Goal: Information Seeking & Learning: Learn about a topic

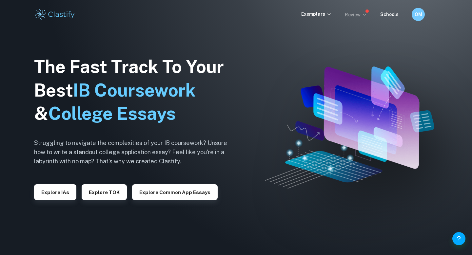
click at [352, 13] on p "Review" at bounding box center [356, 14] width 22 height 7
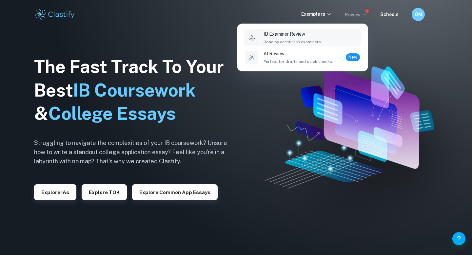
click at [265, 42] on span "Done by certifier IB examiners." at bounding box center [293, 42] width 58 height 6
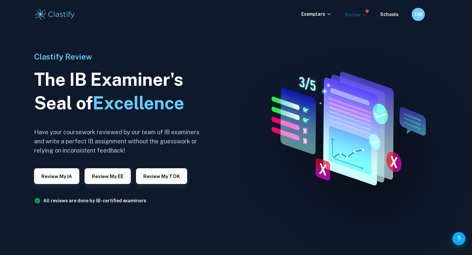
click at [363, 15] on p "Review" at bounding box center [356, 14] width 22 height 7
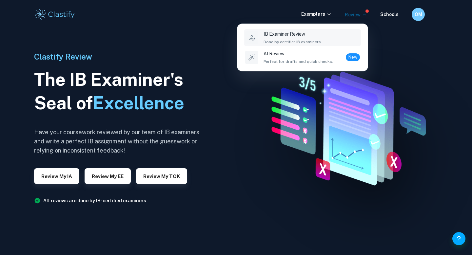
click at [363, 15] on div at bounding box center [236, 127] width 472 height 255
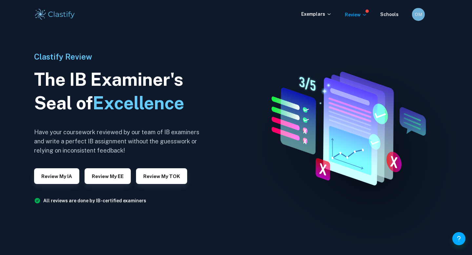
click at [417, 15] on h6 "OM" at bounding box center [419, 14] width 8 height 7
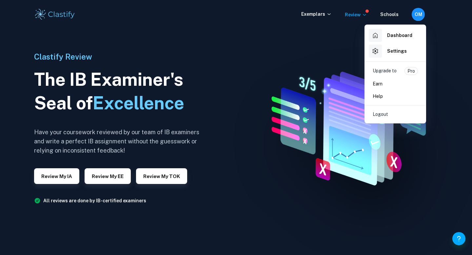
click at [398, 37] on h6 "Dashboard" at bounding box center [399, 35] width 25 height 7
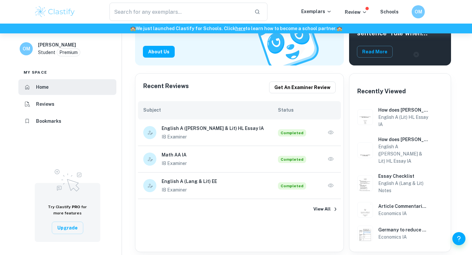
scroll to position [107, 0]
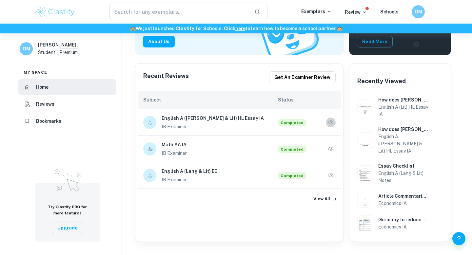
click at [332, 123] on icon "button" at bounding box center [331, 122] width 7 height 7
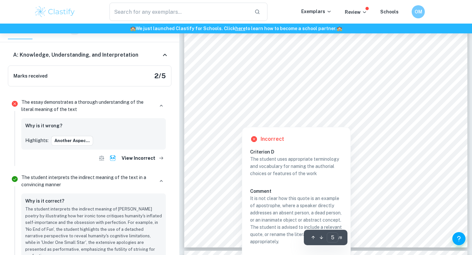
scroll to position [1806, 0]
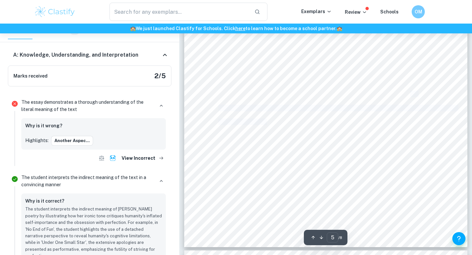
drag, startPoint x: 267, startPoint y: 124, endPoint x: 410, endPoint y: 94, distance: 145.8
copy span "the narrator employs an apostrophe, apologising to “deserts” for not “[PERSON_N…"
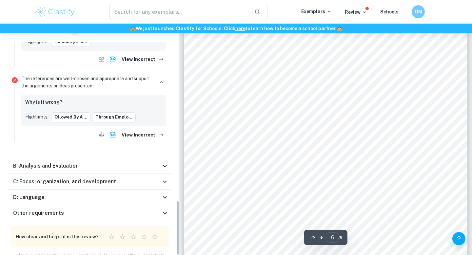
scroll to position [2200, 0]
click at [165, 162] on icon at bounding box center [165, 166] width 8 height 8
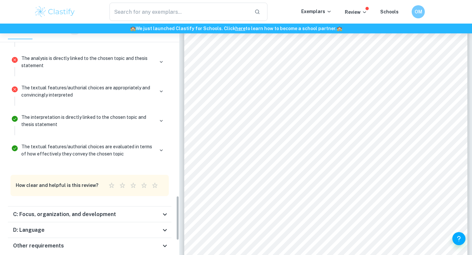
scroll to position [970, 0]
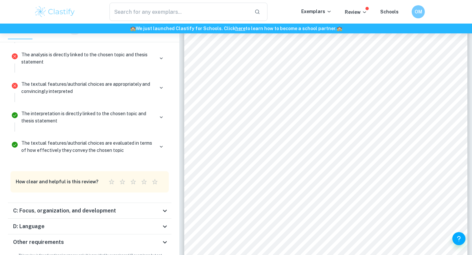
click at [162, 207] on icon at bounding box center [165, 211] width 8 height 8
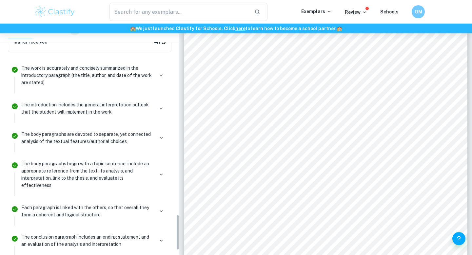
scroll to position [1261, 0]
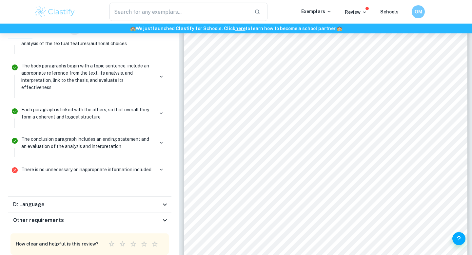
click at [165, 201] on icon at bounding box center [165, 205] width 8 height 8
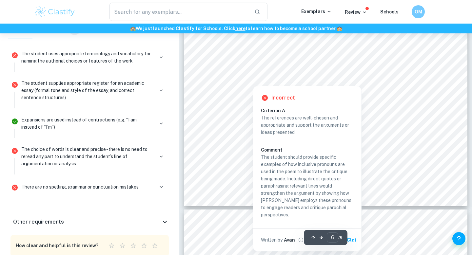
scroll to position [2251, 0]
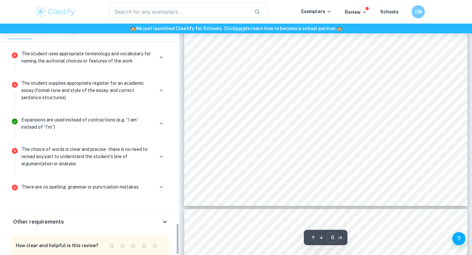
click at [162, 218] on icon at bounding box center [165, 222] width 8 height 8
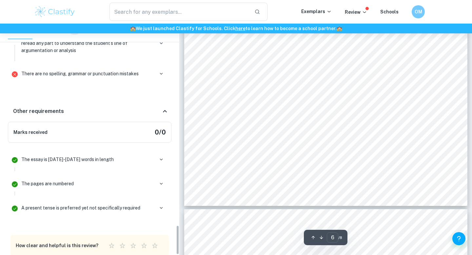
scroll to position [1576, 0]
click at [162, 183] on icon "button" at bounding box center [161, 184] width 3 height 2
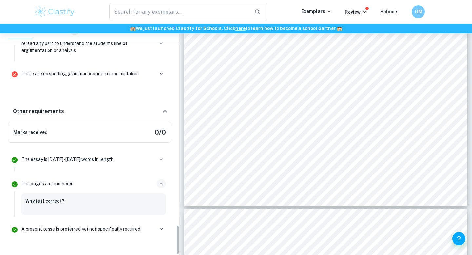
scroll to position [1597, 0]
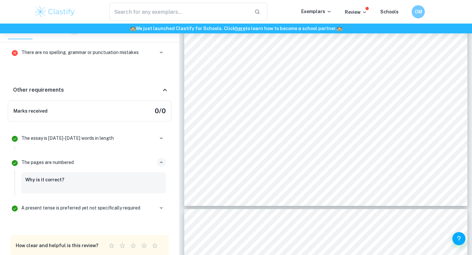
click at [161, 160] on icon "button" at bounding box center [161, 163] width 6 height 6
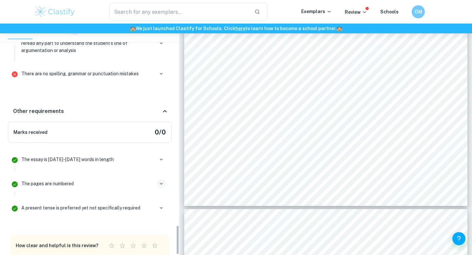
click at [161, 157] on icon "button" at bounding box center [161, 160] width 6 height 6
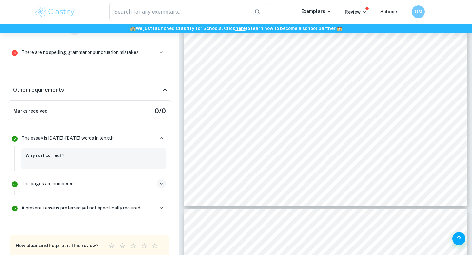
click at [159, 132] on div "The essay is [DATE]-[DATE] words in length Why is it correct?" at bounding box center [94, 152] width 150 height 40
click at [159, 134] on button "button" at bounding box center [161, 138] width 9 height 9
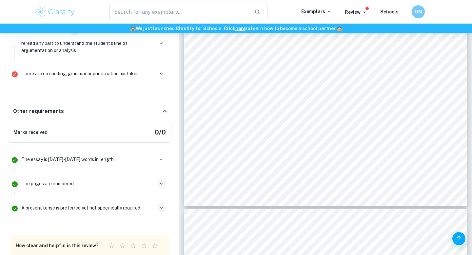
click at [162, 205] on icon "button" at bounding box center [161, 208] width 6 height 6
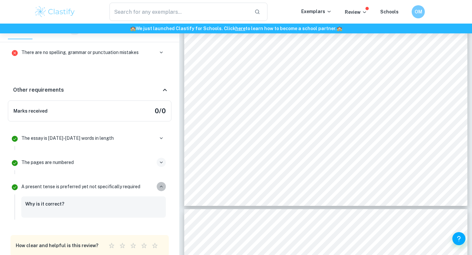
click at [160, 184] on icon "button" at bounding box center [161, 187] width 6 height 6
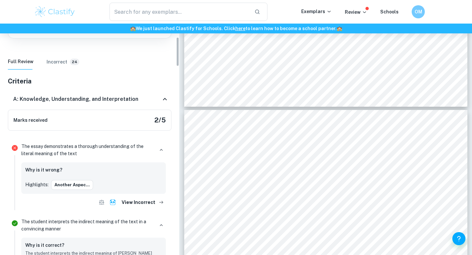
scroll to position [107, 0]
click at [79, 180] on button "another aspec..." at bounding box center [72, 185] width 42 height 10
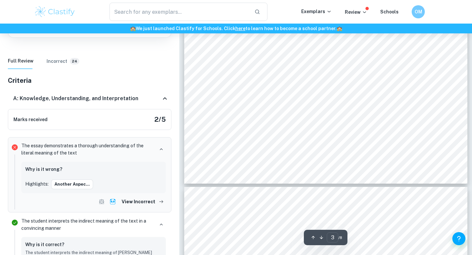
scroll to position [1055, 0]
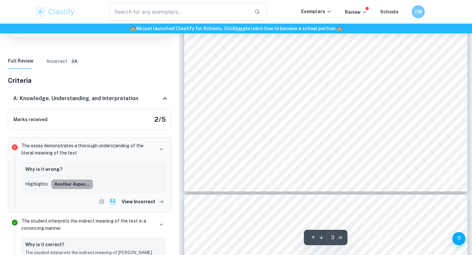
click at [78, 180] on button "another aspec..." at bounding box center [72, 185] width 42 height 10
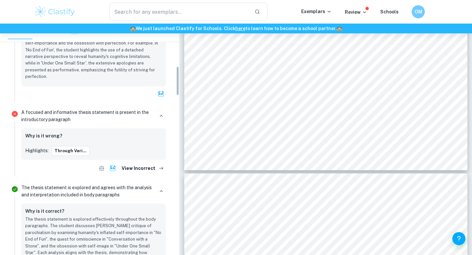
scroll to position [339, 0]
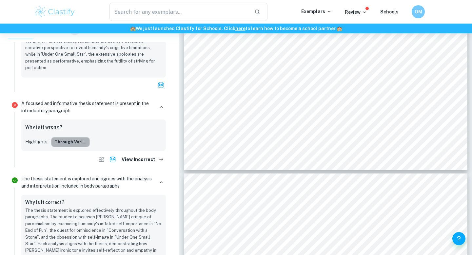
click at [72, 137] on button "Through vari..." at bounding box center [70, 142] width 39 height 10
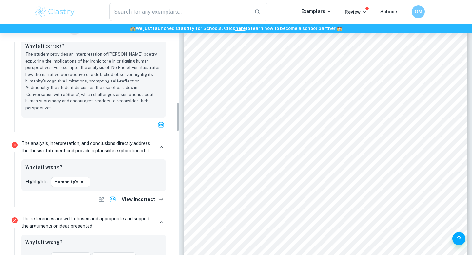
scroll to position [622, 0]
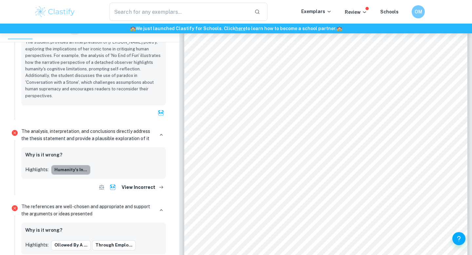
click at [75, 165] on button "humanity’s in..." at bounding box center [70, 170] width 39 height 10
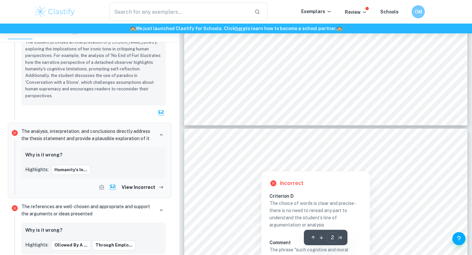
scroll to position [707, 0]
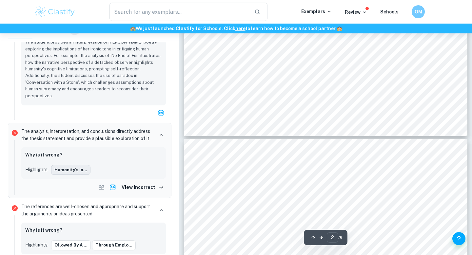
click at [66, 165] on button "humanity’s in..." at bounding box center [70, 170] width 39 height 10
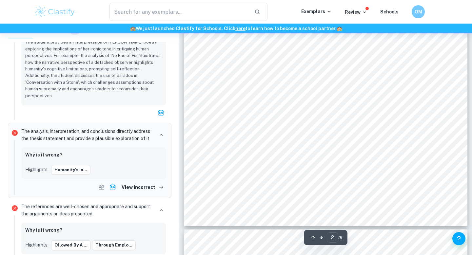
scroll to position [616, 0]
type input "3"
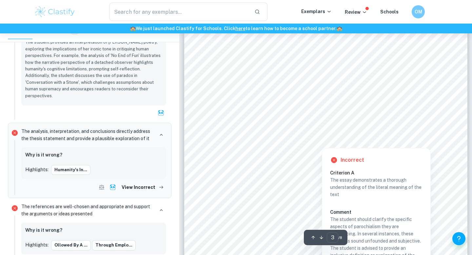
scroll to position [930, 0]
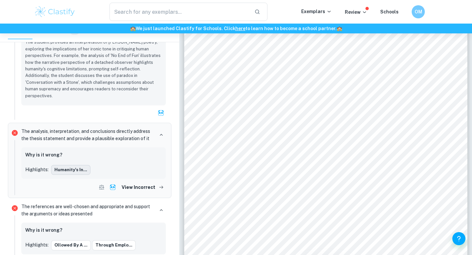
click at [75, 165] on button "humanity’s in..." at bounding box center [70, 170] width 39 height 10
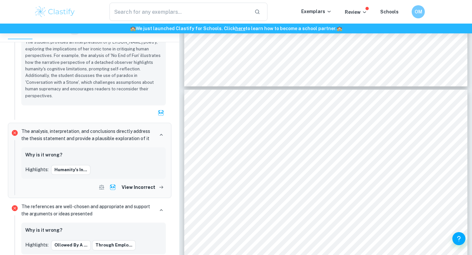
scroll to position [548, 0]
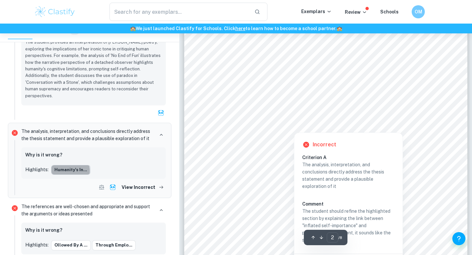
click at [67, 165] on button "humanity’s in..." at bounding box center [70, 170] width 39 height 10
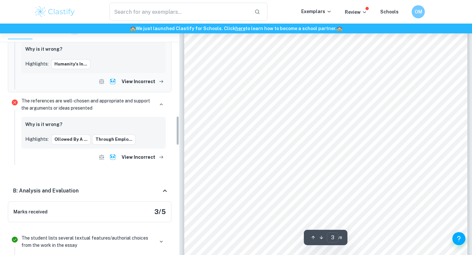
scroll to position [731, 0]
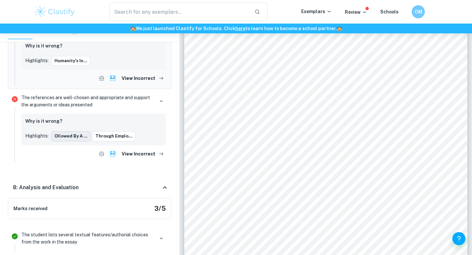
click at [75, 132] on button "ollowed by a ..." at bounding box center [71, 137] width 40 height 10
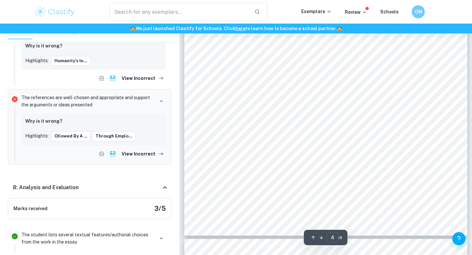
scroll to position [1388, 0]
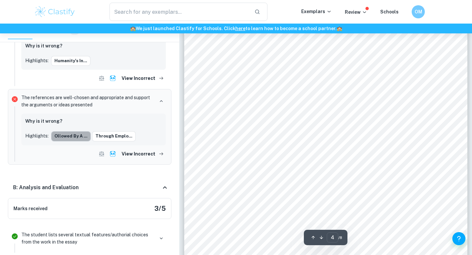
click at [72, 132] on button "ollowed by a ..." at bounding box center [71, 137] width 40 height 10
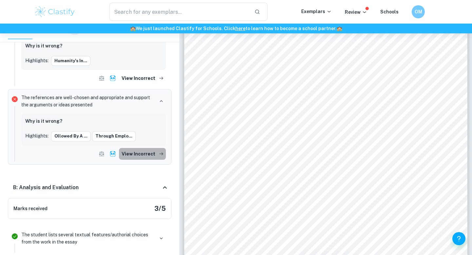
click at [151, 148] on button "View Incorrect" at bounding box center [142, 154] width 47 height 12
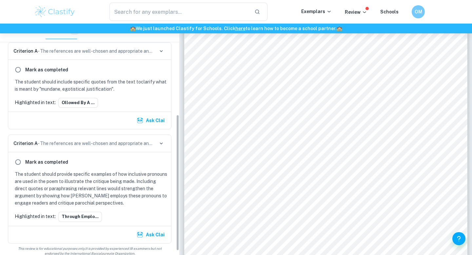
scroll to position [139, 0]
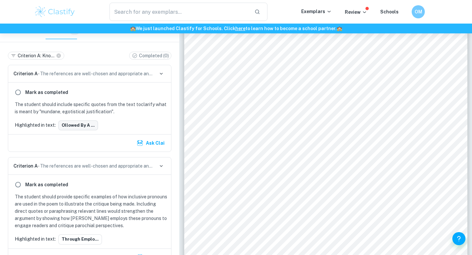
click at [82, 121] on button "ollowed by a ..." at bounding box center [78, 126] width 40 height 10
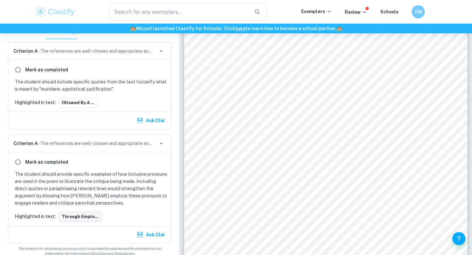
click at [87, 212] on button "through emplo..." at bounding box center [80, 217] width 44 height 10
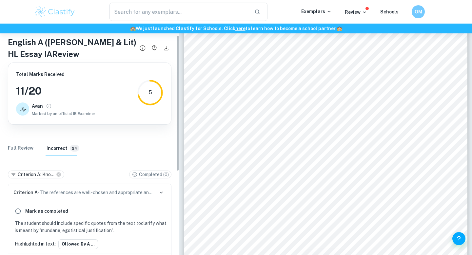
scroll to position [0, 0]
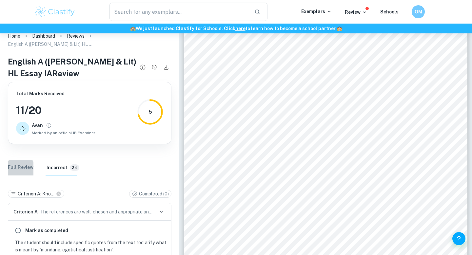
click at [20, 161] on Review "Full Review" at bounding box center [21, 168] width 26 height 16
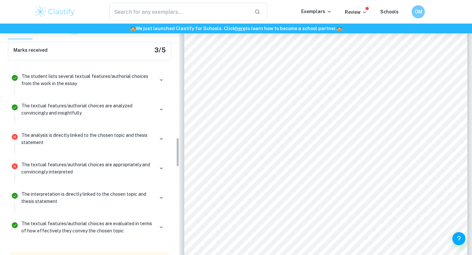
scroll to position [895, 0]
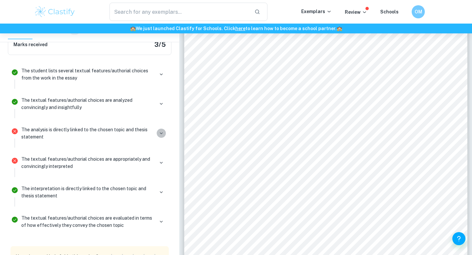
click at [160, 131] on icon "button" at bounding box center [161, 134] width 6 height 6
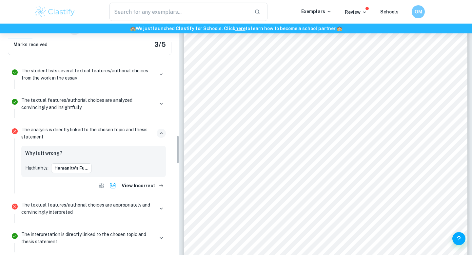
click at [160, 131] on icon "button" at bounding box center [161, 134] width 6 height 6
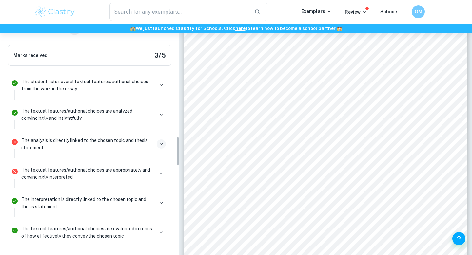
scroll to position [897, 0]
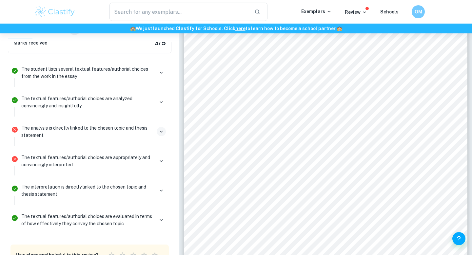
click at [158, 129] on icon "button" at bounding box center [161, 132] width 6 height 6
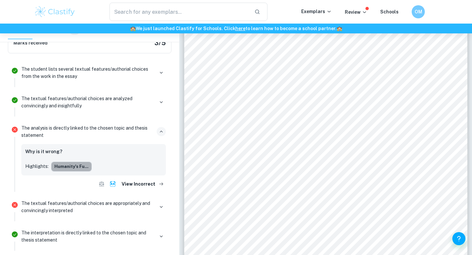
click at [74, 162] on button "Humanity’s fu..." at bounding box center [71, 167] width 41 height 10
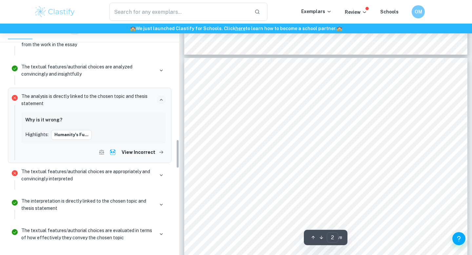
scroll to position [929, 0]
click at [84, 168] on p "The textual features/authorial choices are appropriately and convincingly inter…" at bounding box center [87, 175] width 133 height 14
click at [130, 166] on div "The textual features/authorial choices are appropriately and convincingly inter…" at bounding box center [94, 178] width 150 height 24
click at [146, 168] on p "The textual features/authorial choices are appropriately and convincingly inter…" at bounding box center [87, 175] width 133 height 14
click at [159, 172] on icon "button" at bounding box center [161, 175] width 6 height 6
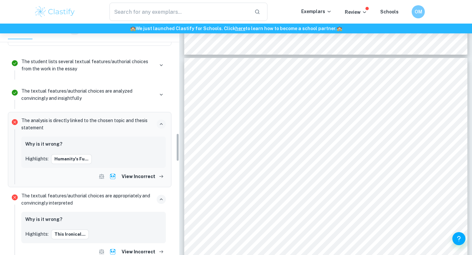
scroll to position [901, 0]
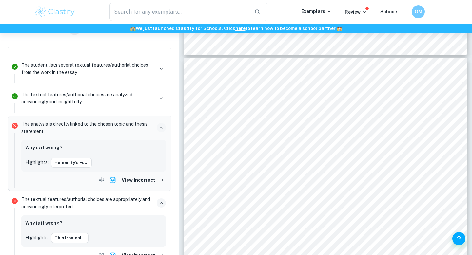
click at [156, 91] on div "The textual features/authorial choices are analyzed convincingly and insightful…" at bounding box center [93, 98] width 145 height 14
click at [159, 95] on icon "button" at bounding box center [161, 98] width 6 height 6
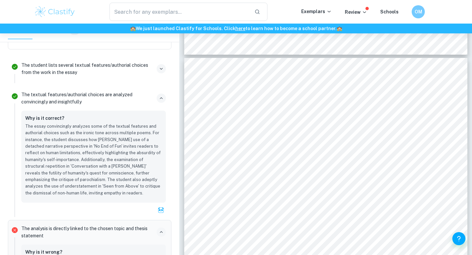
click at [161, 64] on button "button" at bounding box center [161, 68] width 9 height 9
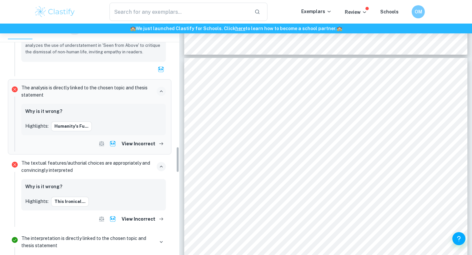
scroll to position [1094, 0]
click at [73, 121] on button "Humanity’s fu..." at bounding box center [71, 126] width 41 height 10
click at [75, 196] on button "This ironical..." at bounding box center [70, 201] width 38 height 10
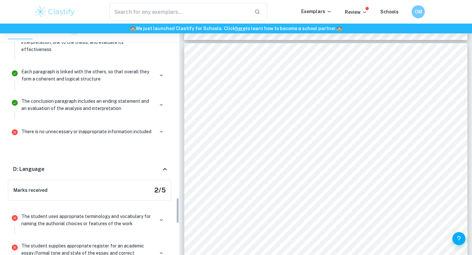
scroll to position [1548, 0]
click at [157, 127] on div at bounding box center [161, 131] width 9 height 9
click at [159, 128] on icon "button" at bounding box center [161, 131] width 6 height 6
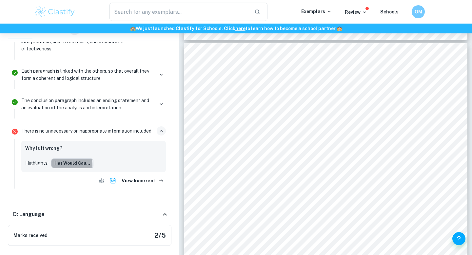
click at [68, 159] on button "hat would cau..." at bounding box center [72, 164] width 42 height 10
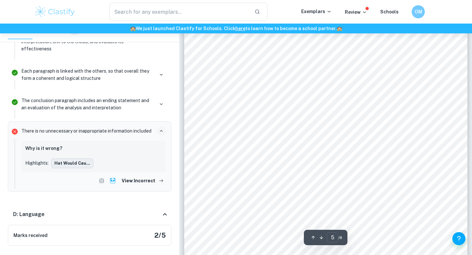
scroll to position [1666, 0]
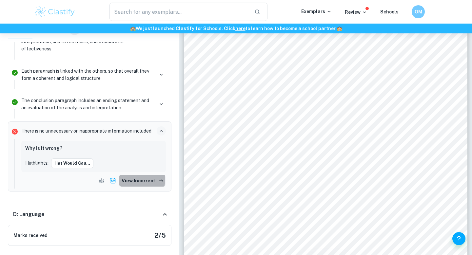
click at [129, 175] on button "View Incorrect" at bounding box center [142, 181] width 47 height 12
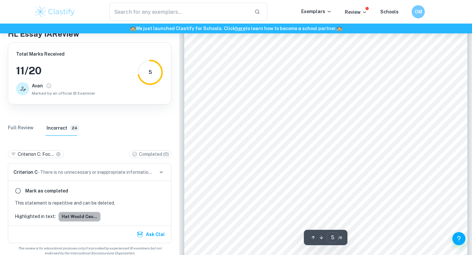
click at [86, 212] on button "hat would cau..." at bounding box center [79, 217] width 42 height 10
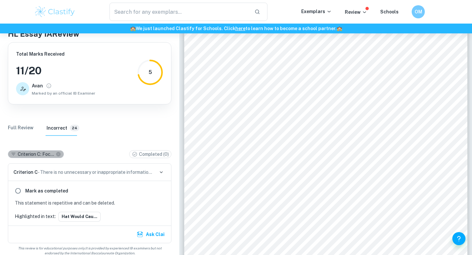
click at [60, 152] on icon at bounding box center [58, 154] width 5 height 5
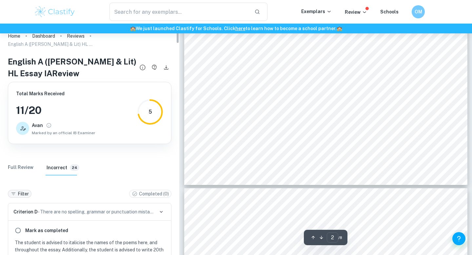
scroll to position [416, 0]
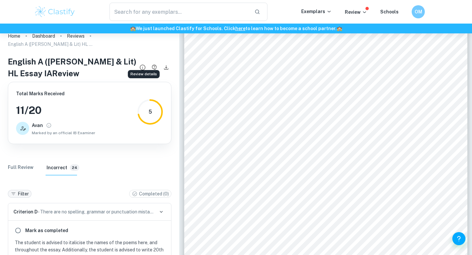
click at [145, 64] on icon "Review details" at bounding box center [142, 67] width 7 height 7
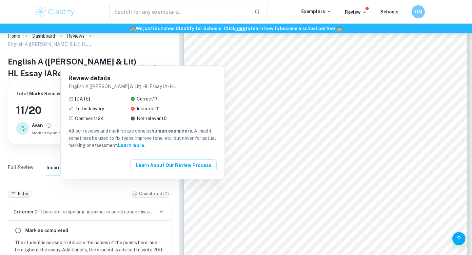
click at [155, 56] on div at bounding box center [236, 127] width 472 height 255
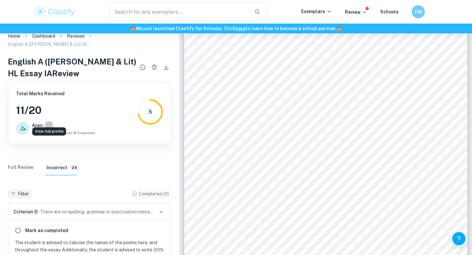
click at [48, 123] on icon "View full profile" at bounding box center [49, 125] width 5 height 5
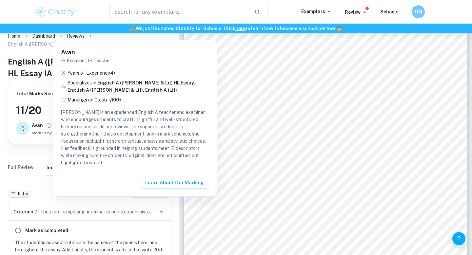
click at [30, 170] on div at bounding box center [236, 127] width 472 height 255
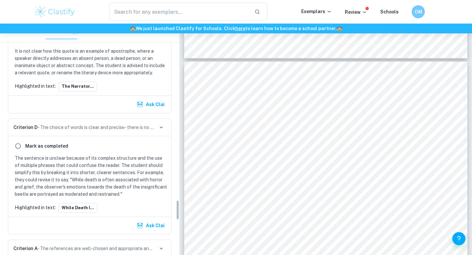
scroll to position [2224, 0]
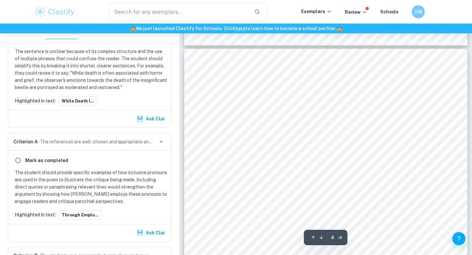
type input "3"
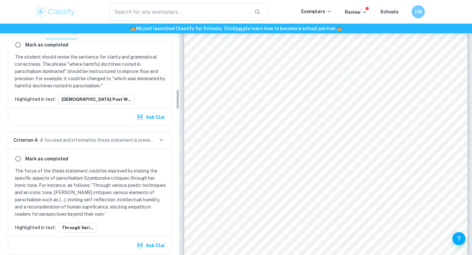
scroll to position [0, 0]
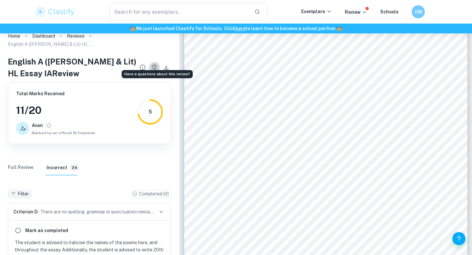
click at [153, 65] on icon "Have a questions about this review?" at bounding box center [154, 67] width 5 height 5
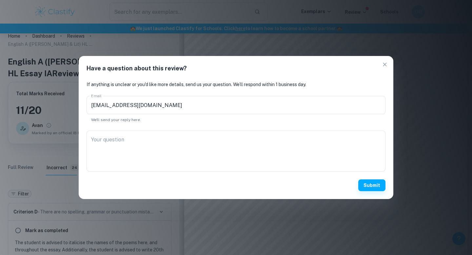
click at [413, 150] on div "Have a question about this review? If anything is unclear or you'd like more de…" at bounding box center [236, 127] width 472 height 255
